Goal: Task Accomplishment & Management: Manage account settings

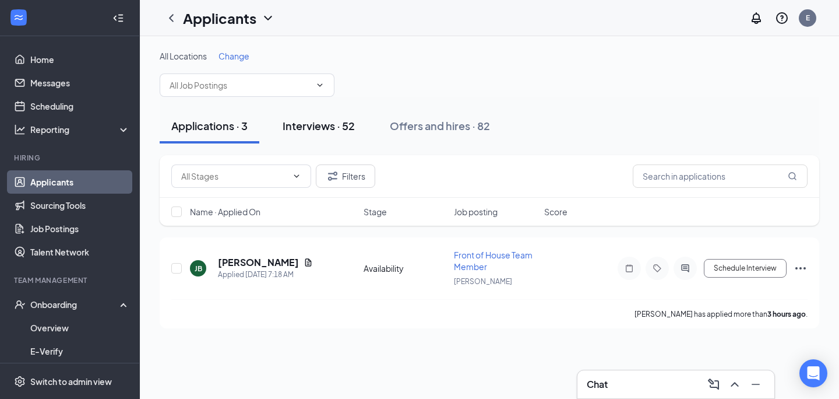
click at [309, 122] on div "Interviews · 52" at bounding box center [319, 125] width 72 height 15
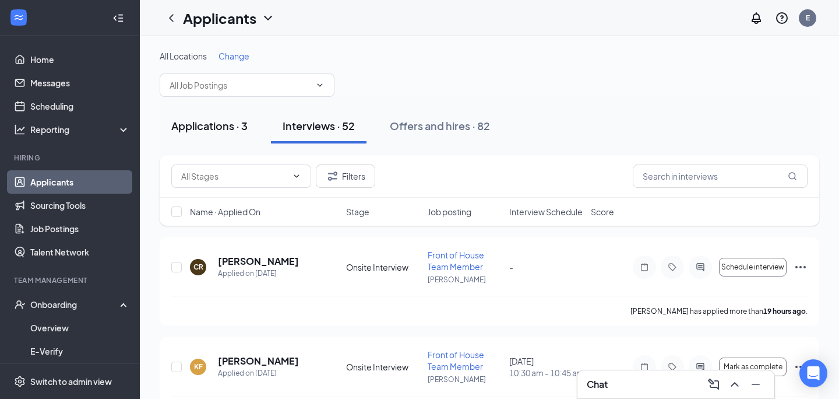
click at [226, 123] on div "Applications · 3" at bounding box center [209, 125] width 76 height 15
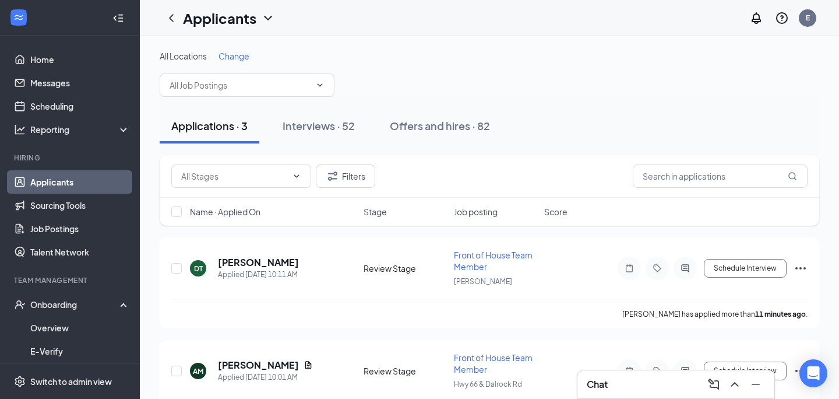
click at [225, 128] on div "Applications · 3" at bounding box center [209, 125] width 76 height 15
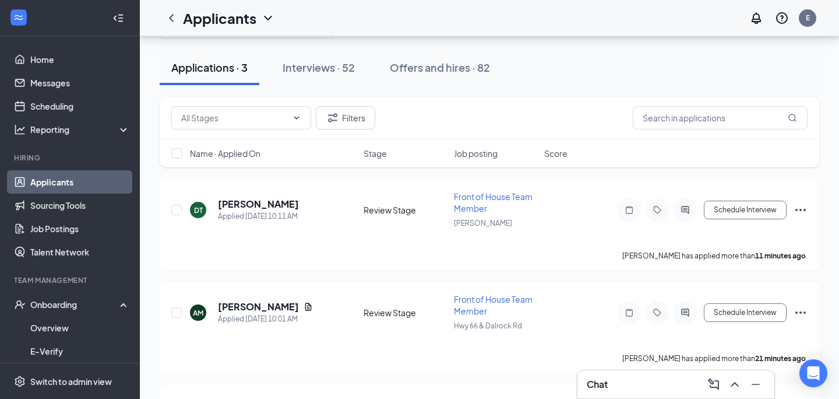
scroll to position [58, 0]
click at [259, 207] on h5 "[PERSON_NAME]" at bounding box center [258, 204] width 81 height 13
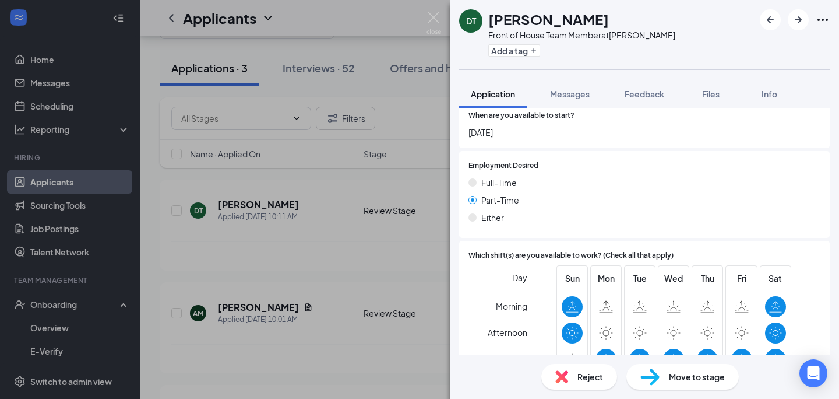
scroll to position [723, 0]
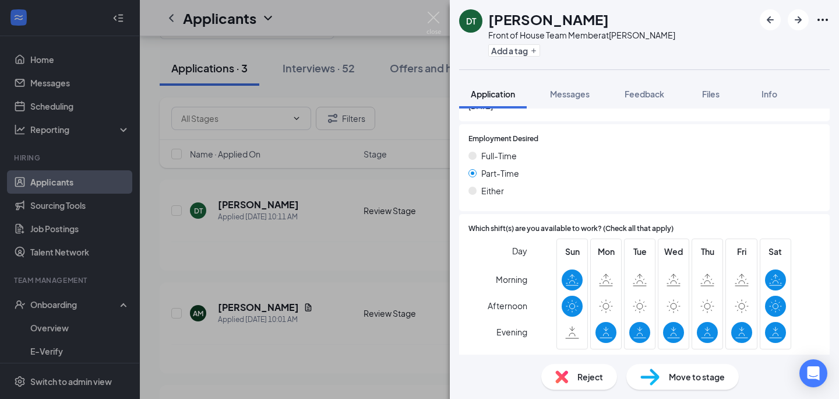
click at [644, 376] on img at bounding box center [650, 376] width 19 height 17
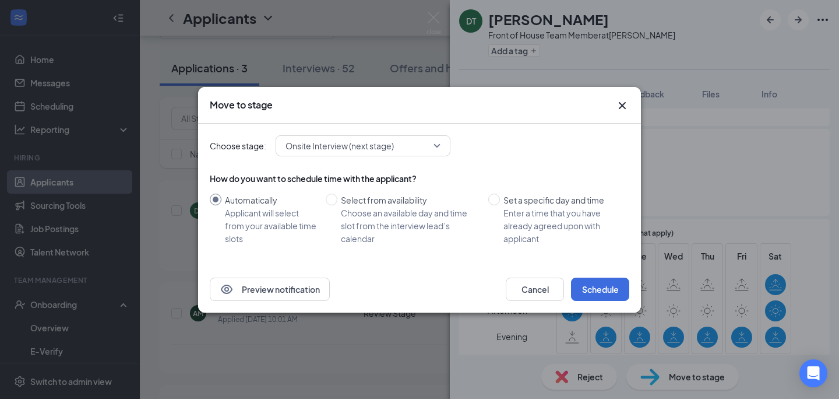
click at [597, 249] on div "How do you want to schedule time with the applicant? Automatically Applicant wi…" at bounding box center [420, 214] width 420 height 82
click at [599, 275] on div "Preview notification Cancel Schedule" at bounding box center [419, 289] width 443 height 47
click at [597, 290] on button "Schedule" at bounding box center [600, 288] width 58 height 23
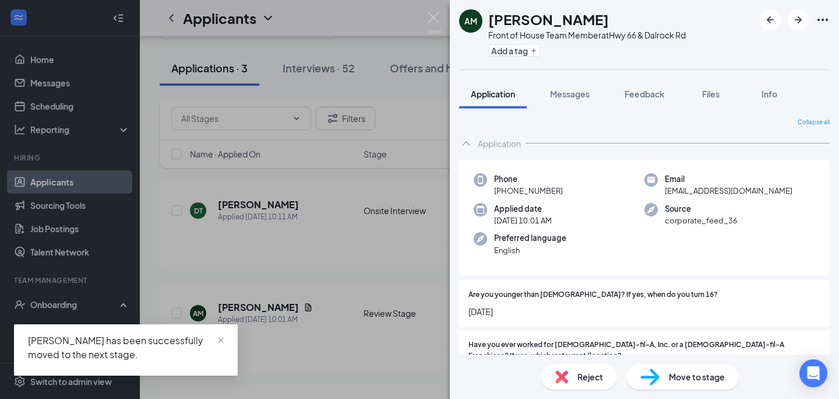
click at [579, 368] on div "Reject" at bounding box center [580, 377] width 76 height 26
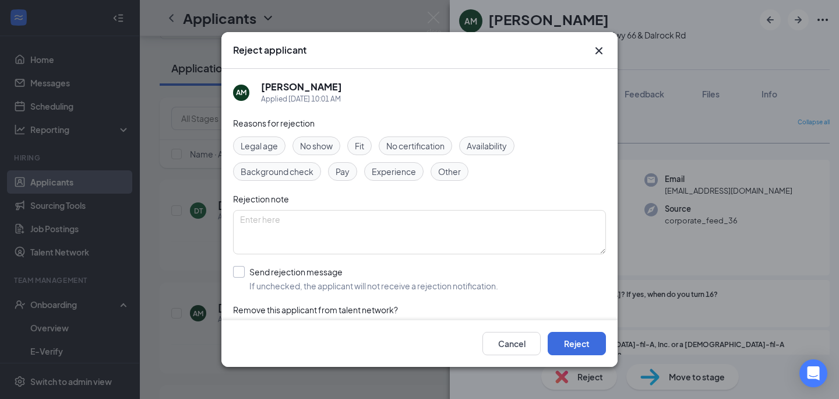
click at [409, 283] on input "Send rejection message If unchecked, the applicant will not receive a rejection…" at bounding box center [365, 279] width 265 height 26
checkbox input "true"
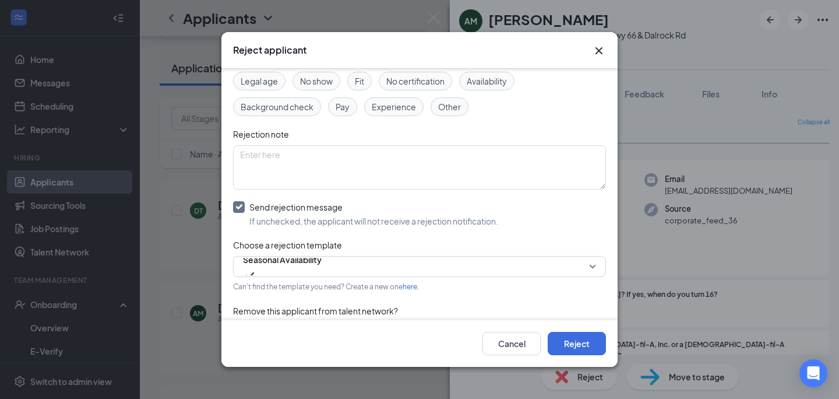
scroll to position [73, 0]
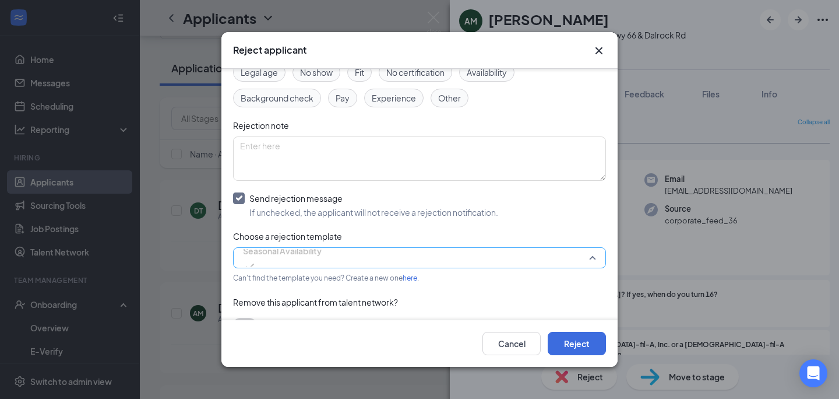
click at [322, 263] on span "Seasonal Availability" at bounding box center [282, 257] width 79 height 31
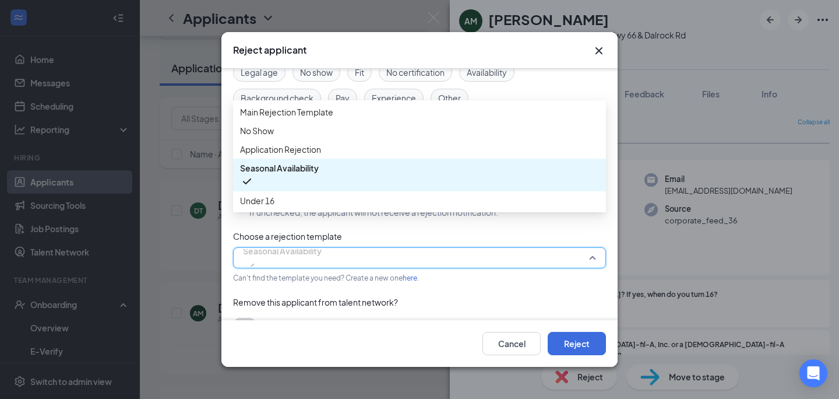
scroll to position [76, 0]
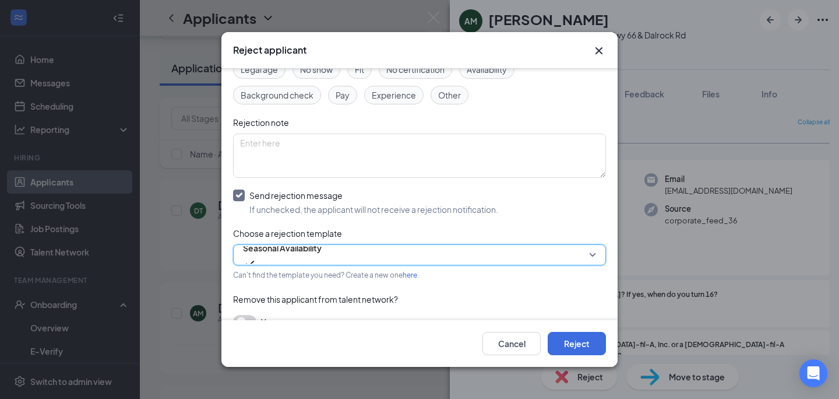
click at [322, 253] on span "Seasonal Availability" at bounding box center [282, 254] width 79 height 31
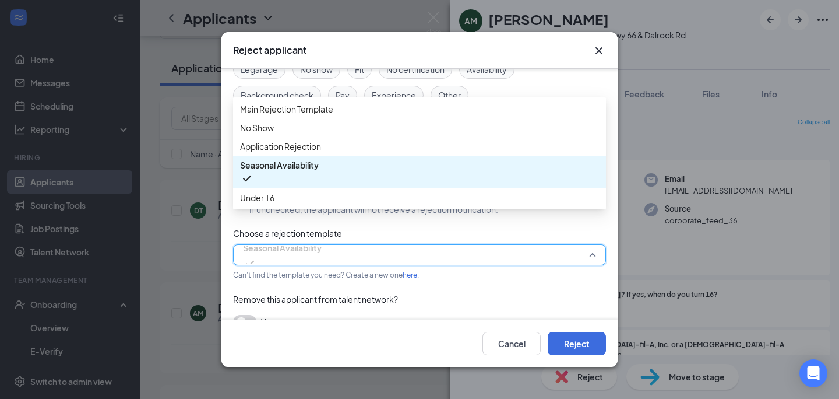
click at [371, 237] on div "Reasons for rejection Legal age No show Fit No certification Availability Backg…" at bounding box center [419, 190] width 373 height 300
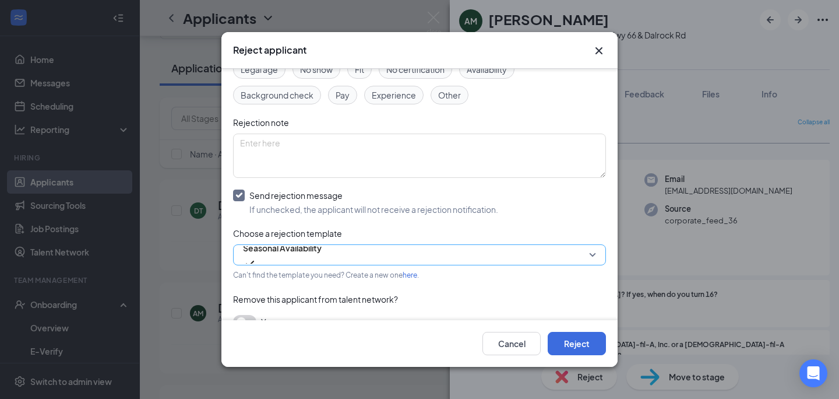
click at [379, 264] on input "search" at bounding box center [415, 255] width 351 height 20
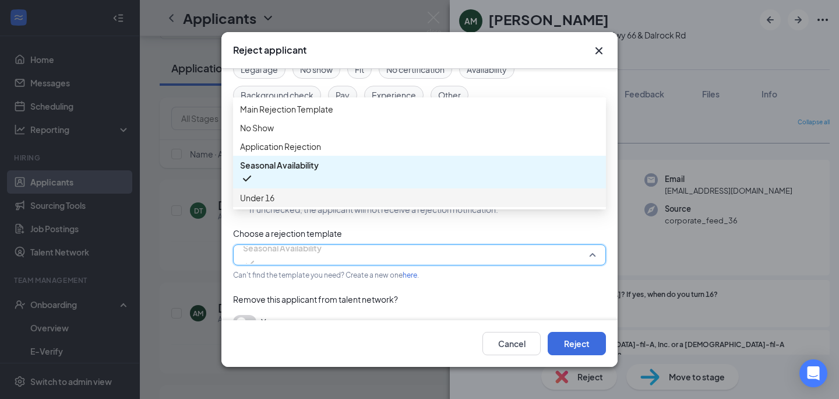
click at [378, 204] on span "Under 16" at bounding box center [419, 197] width 359 height 13
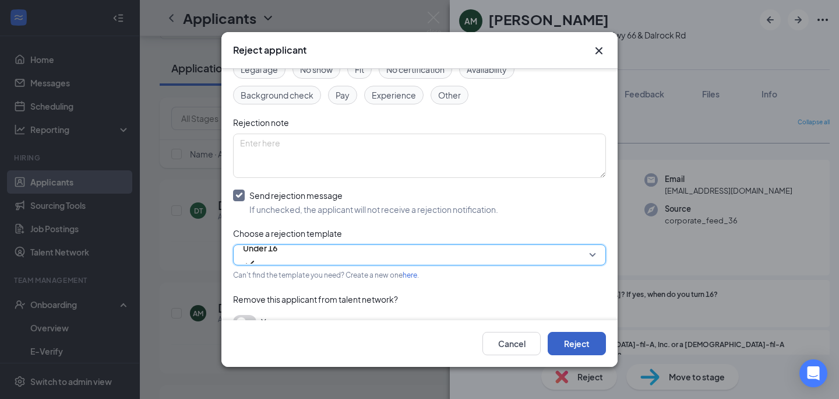
click at [553, 337] on button "Reject" at bounding box center [577, 343] width 58 height 23
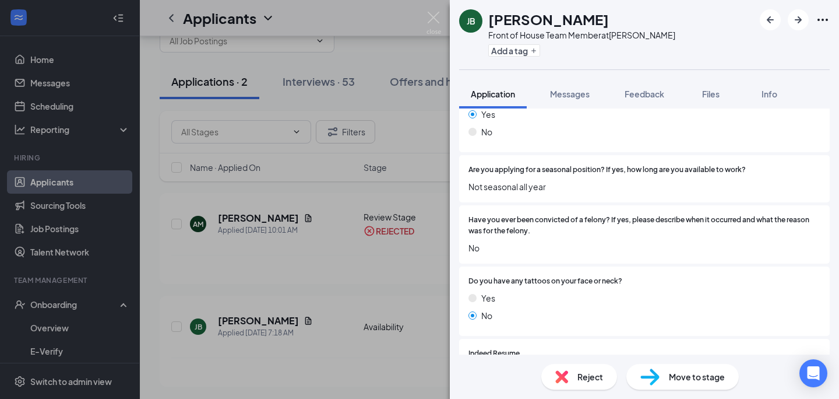
scroll to position [495, 0]
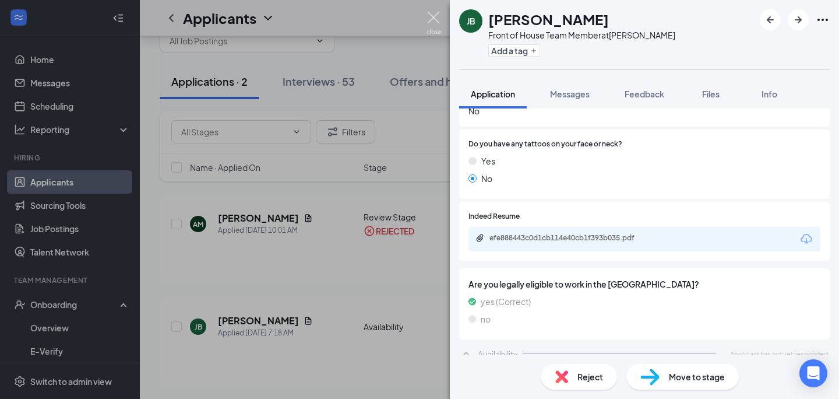
click at [430, 17] on img at bounding box center [434, 23] width 15 height 23
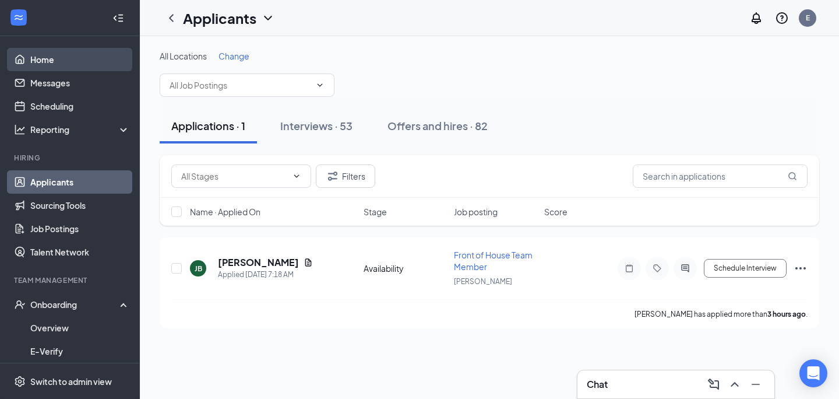
click at [104, 60] on link "Home" at bounding box center [80, 59] width 100 height 23
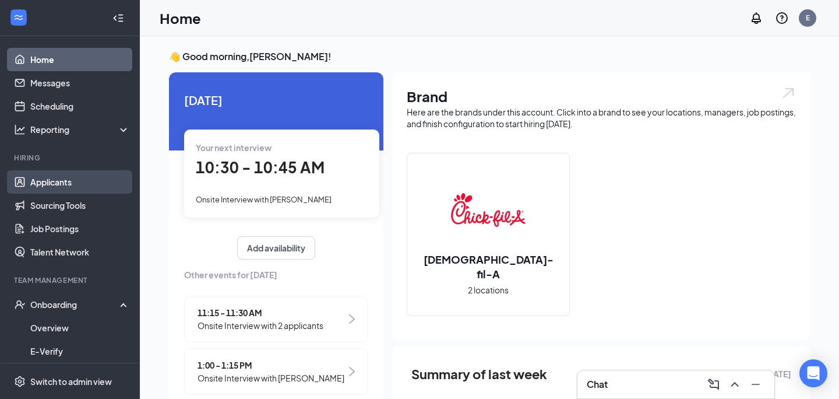
click at [54, 178] on link "Applicants" at bounding box center [80, 181] width 100 height 23
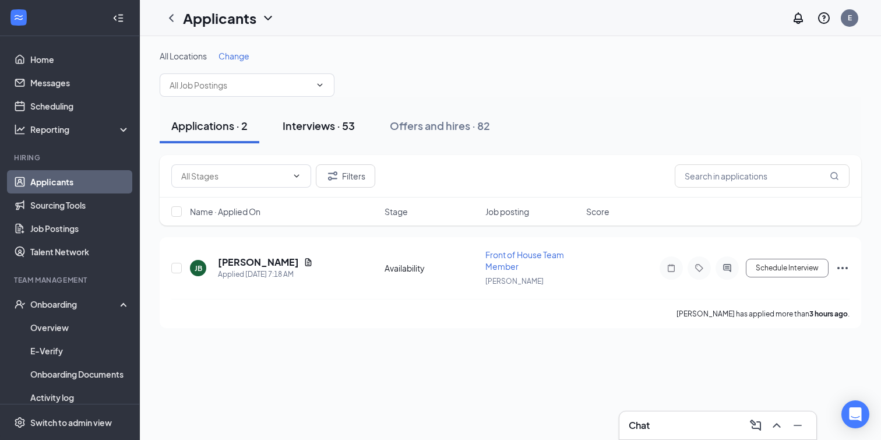
click at [307, 127] on div "Interviews · 53" at bounding box center [319, 125] width 72 height 15
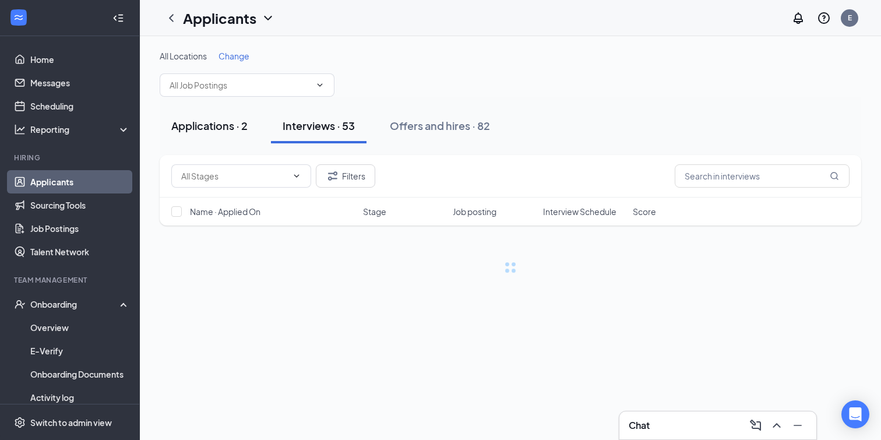
click at [244, 124] on div "Applications · 2" at bounding box center [209, 125] width 76 height 15
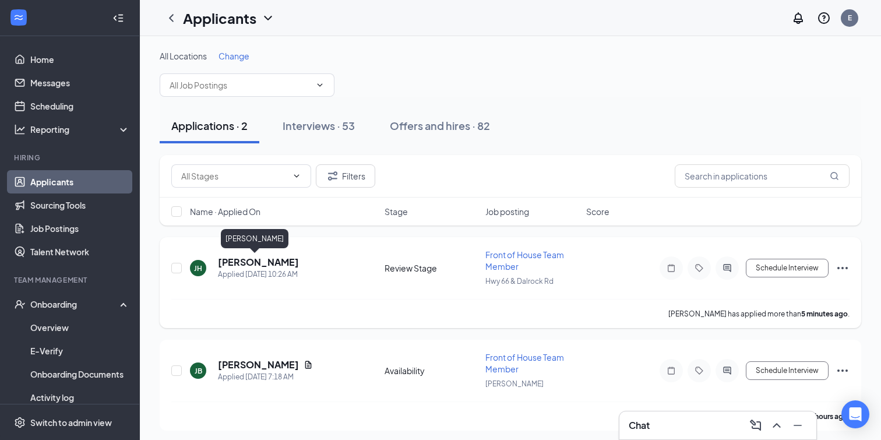
click at [253, 263] on h5 "[PERSON_NAME]" at bounding box center [258, 262] width 81 height 13
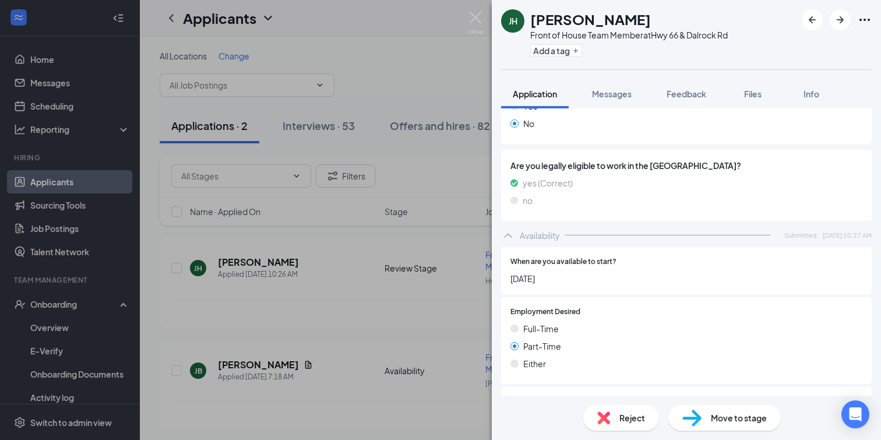
scroll to position [681, 0]
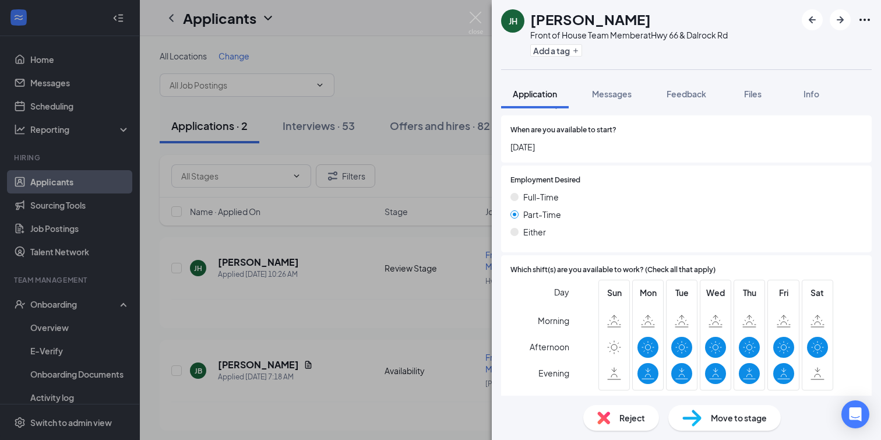
click at [692, 398] on img at bounding box center [692, 418] width 19 height 17
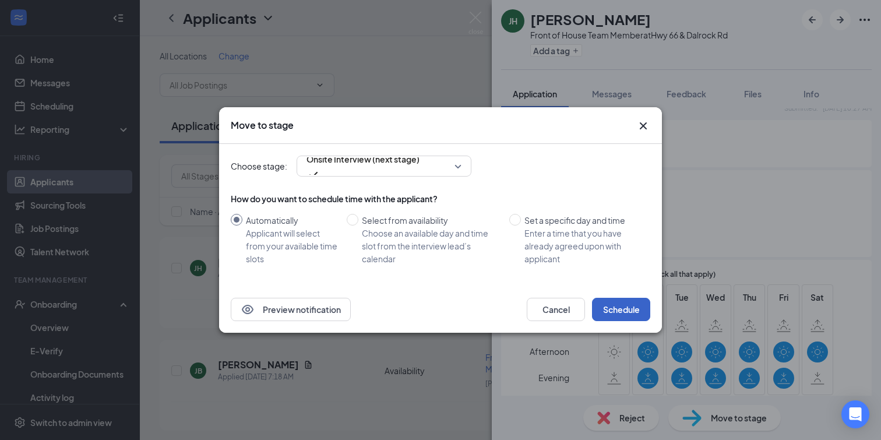
click at [630, 313] on button "Schedule" at bounding box center [621, 309] width 58 height 23
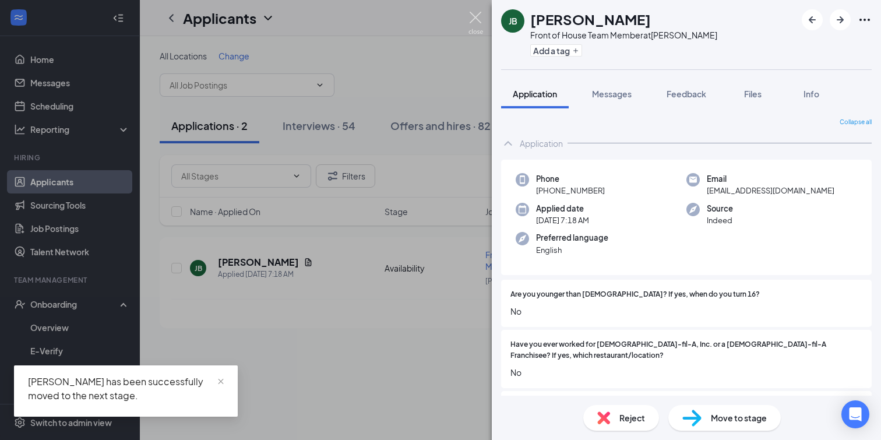
click at [477, 24] on img at bounding box center [476, 23] width 15 height 23
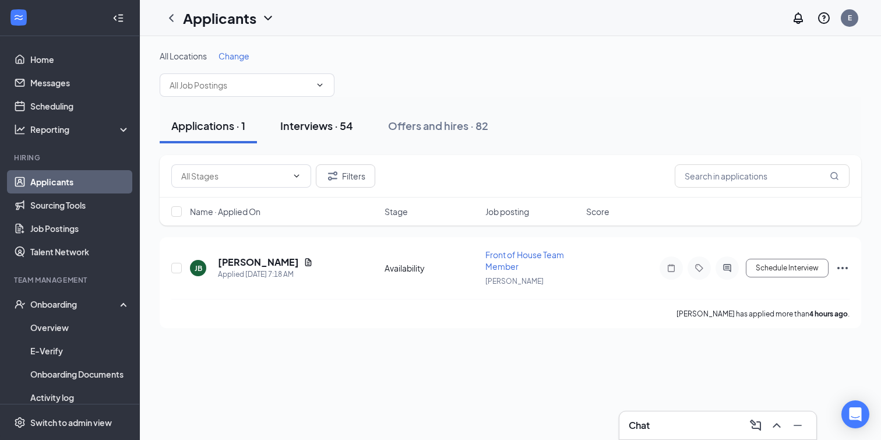
click at [329, 122] on div "Interviews · 54" at bounding box center [316, 125] width 73 height 15
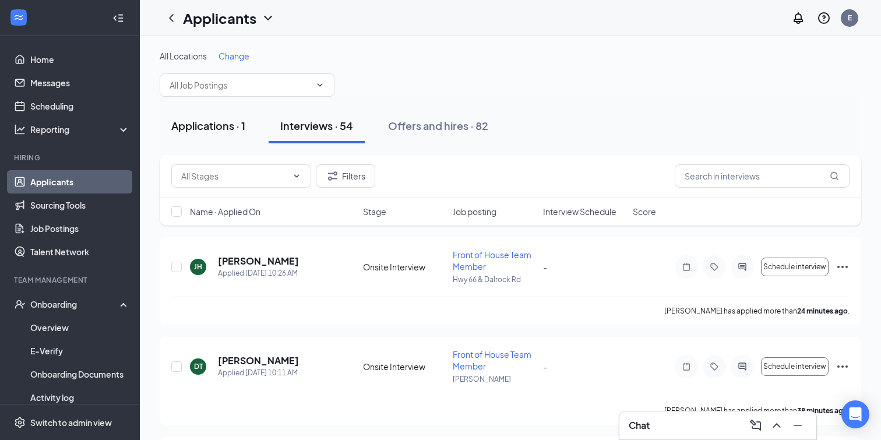
click at [210, 125] on div "Applications · 1" at bounding box center [208, 125] width 74 height 15
